Goal: Navigation & Orientation: Go to known website

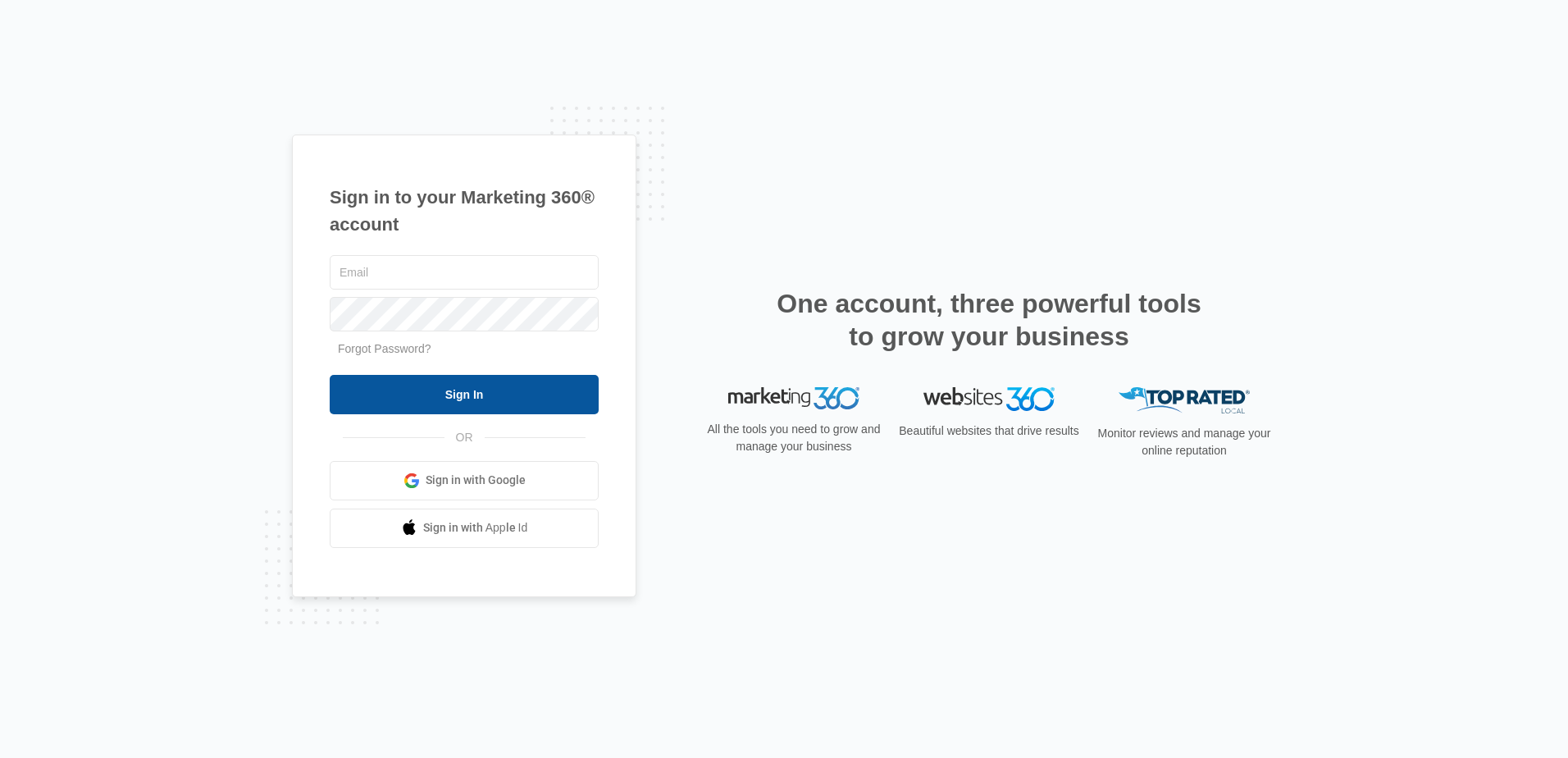
type input "[EMAIL_ADDRESS][DOMAIN_NAME]"
click at [466, 379] on input "Sign In" at bounding box center [464, 394] width 269 height 39
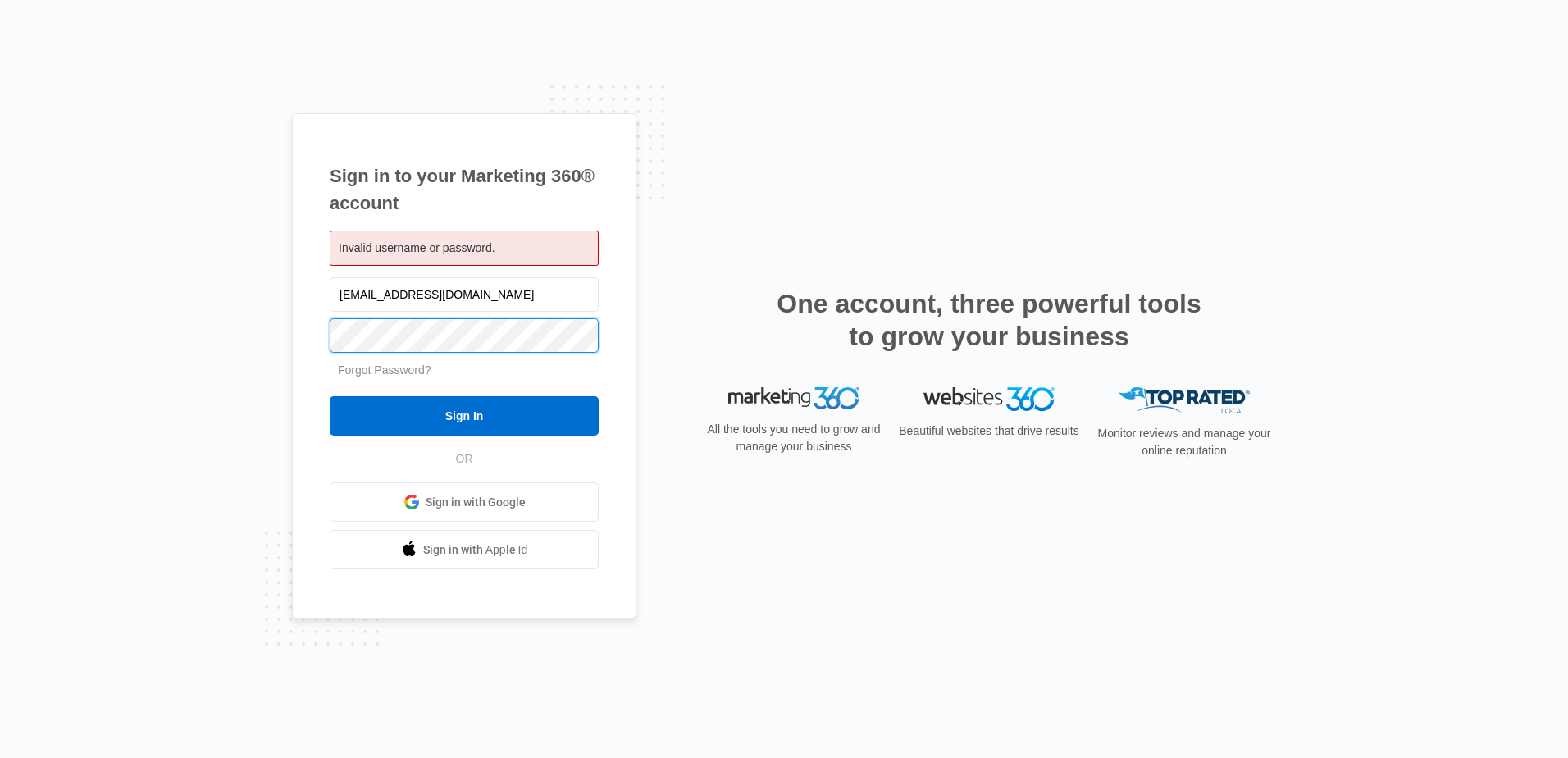
click at [309, 330] on div "Sign in to your Marketing 360® account Invalid username or password. lindseywoo…" at bounding box center [464, 366] width 345 height 506
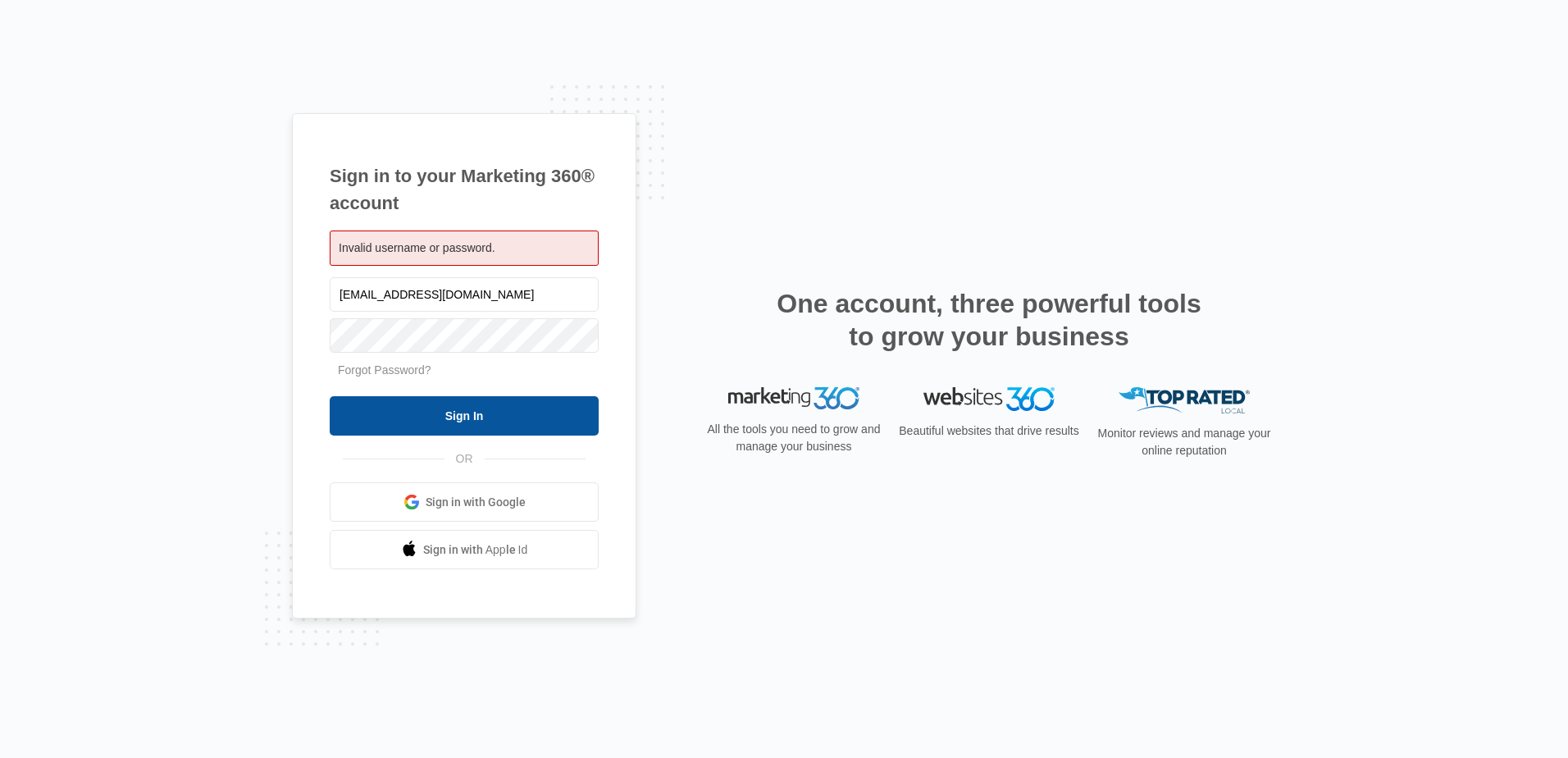
drag, startPoint x: 350, startPoint y: 409, endPoint x: 348, endPoint y: 401, distance: 8.2
click at [350, 409] on input "Sign In" at bounding box center [464, 415] width 269 height 39
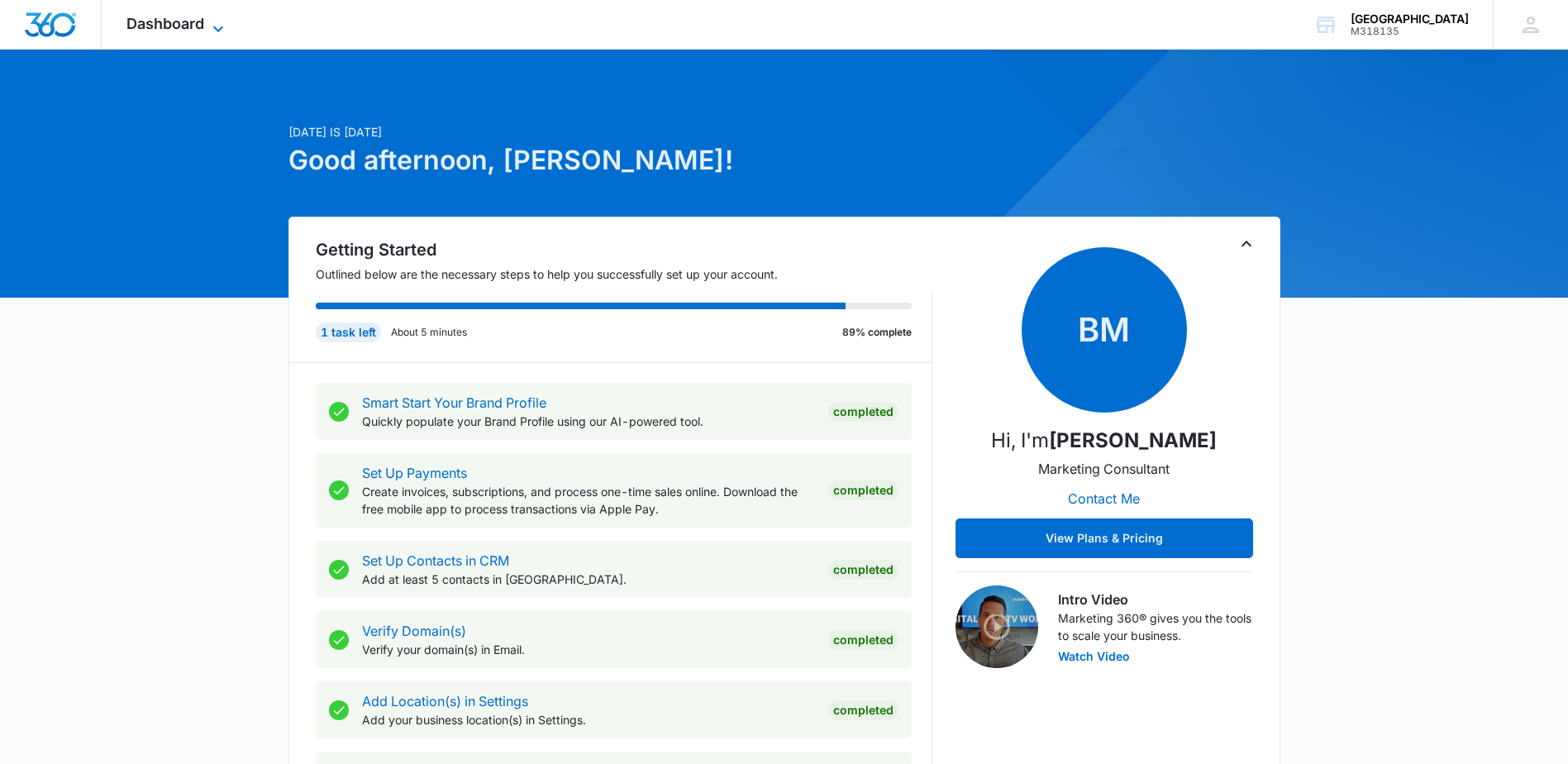
click at [217, 25] on icon at bounding box center [218, 29] width 20 height 20
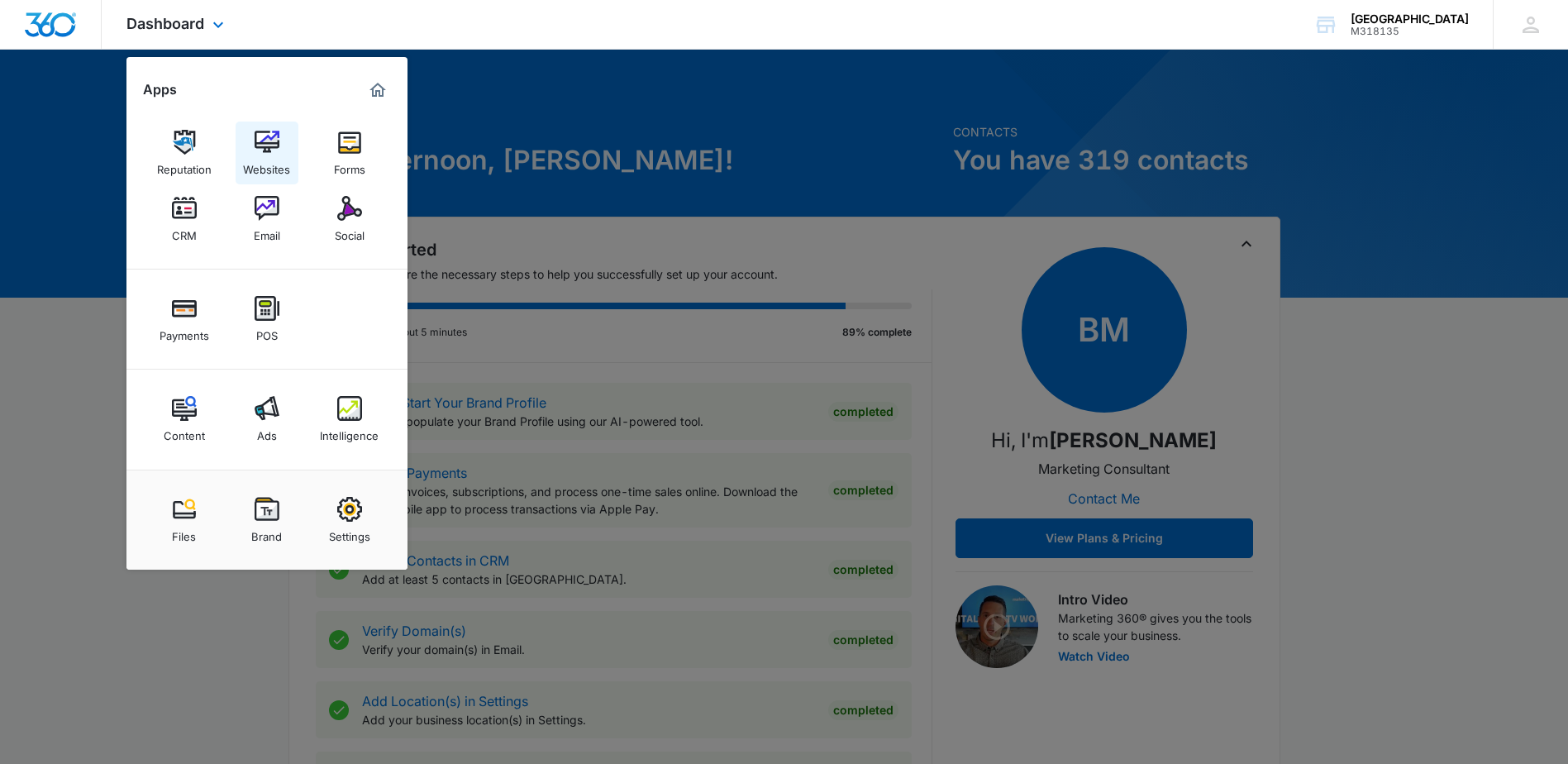
click at [255, 136] on img at bounding box center [268, 143] width 25 height 25
click at [264, 151] on img at bounding box center [268, 143] width 25 height 25
